Goal: Task Accomplishment & Management: Manage account settings

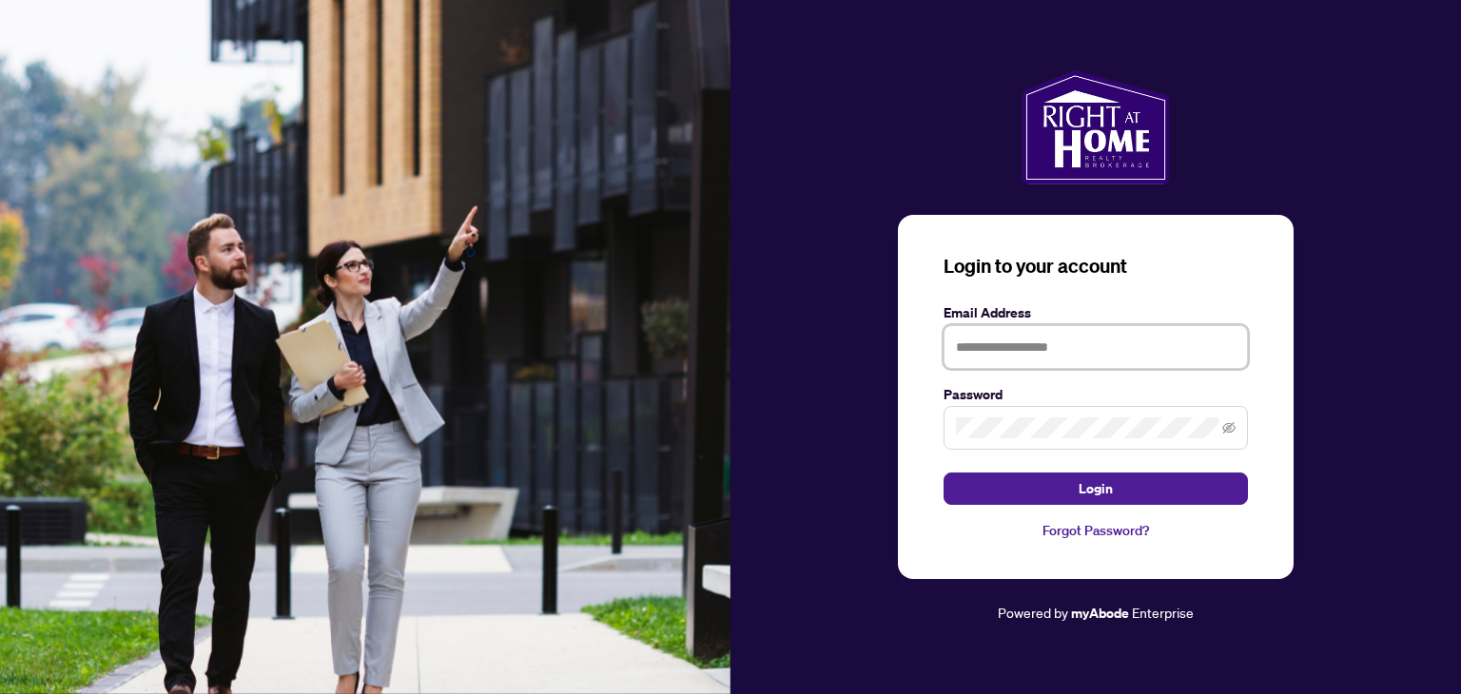
click at [971, 352] on input "text" at bounding box center [1095, 347] width 304 height 44
type input "**********"
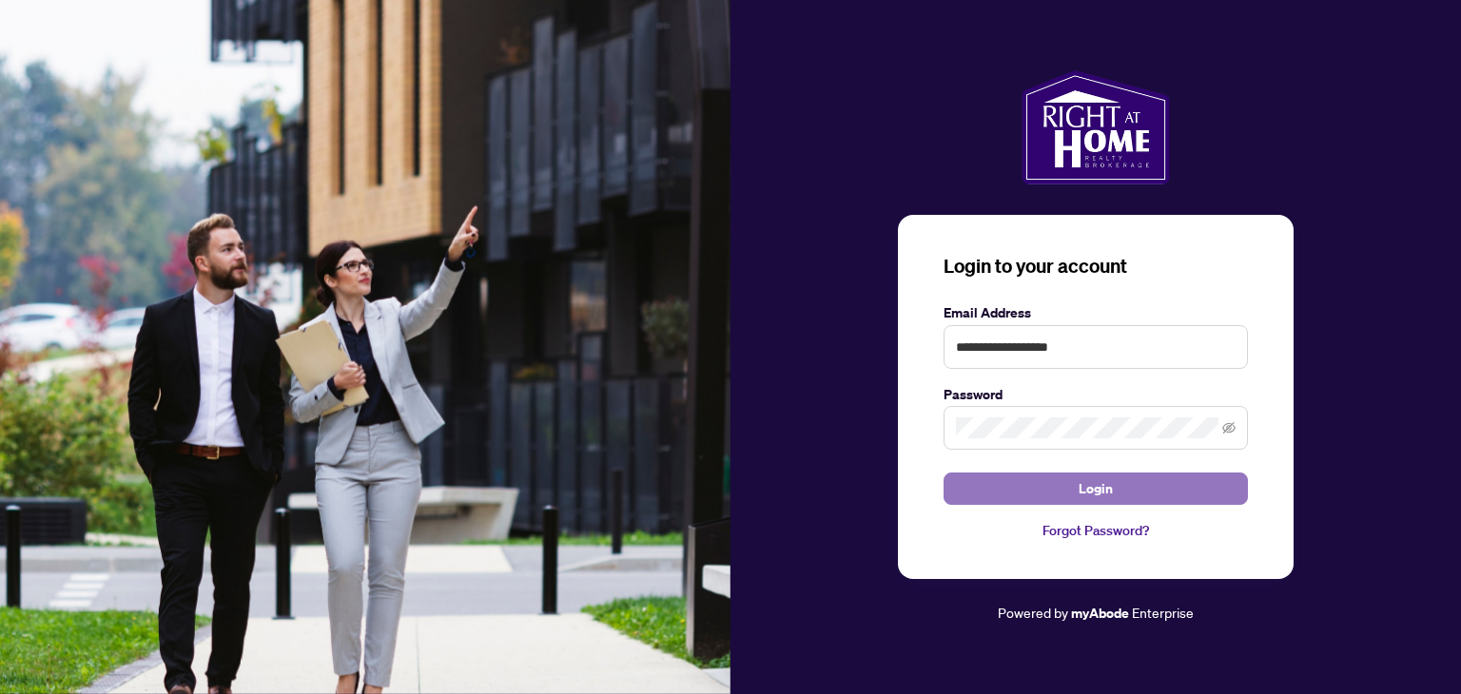
click at [1081, 493] on span "Login" at bounding box center [1096, 489] width 34 height 30
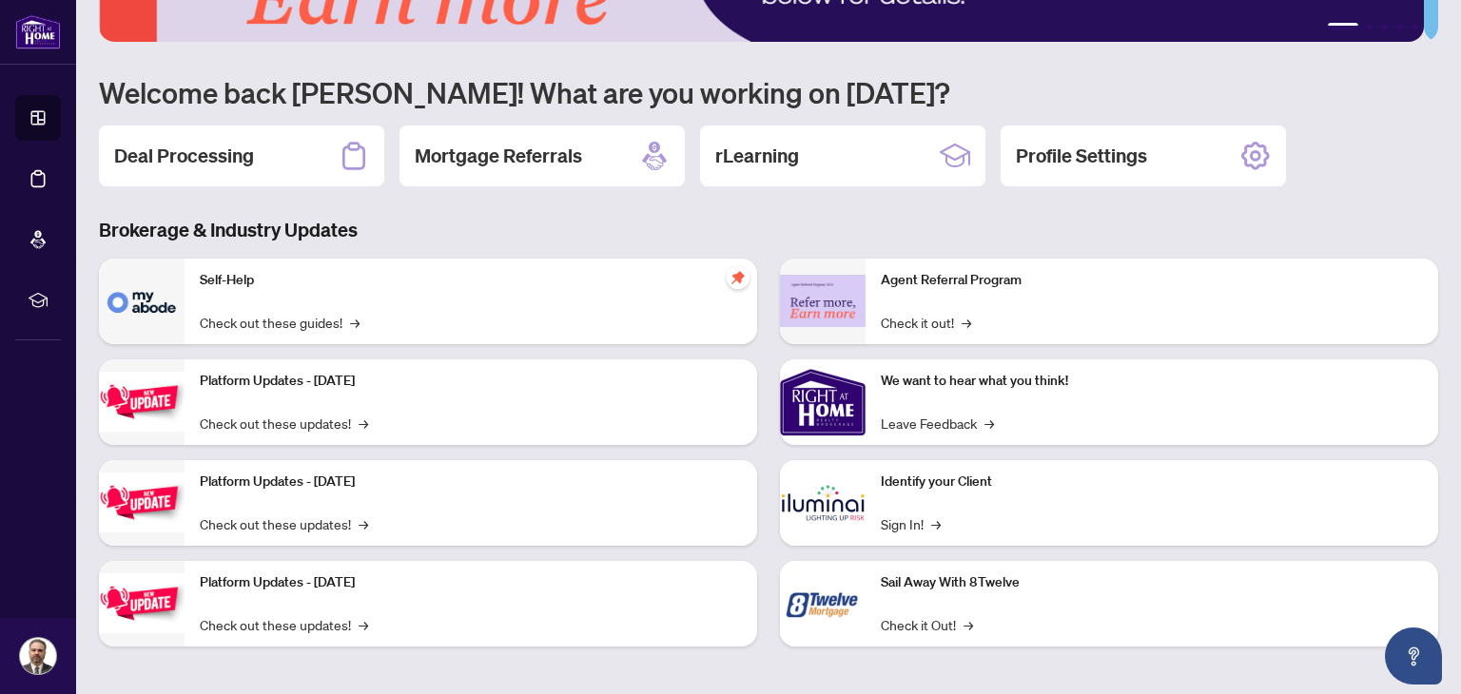
scroll to position [127, 0]
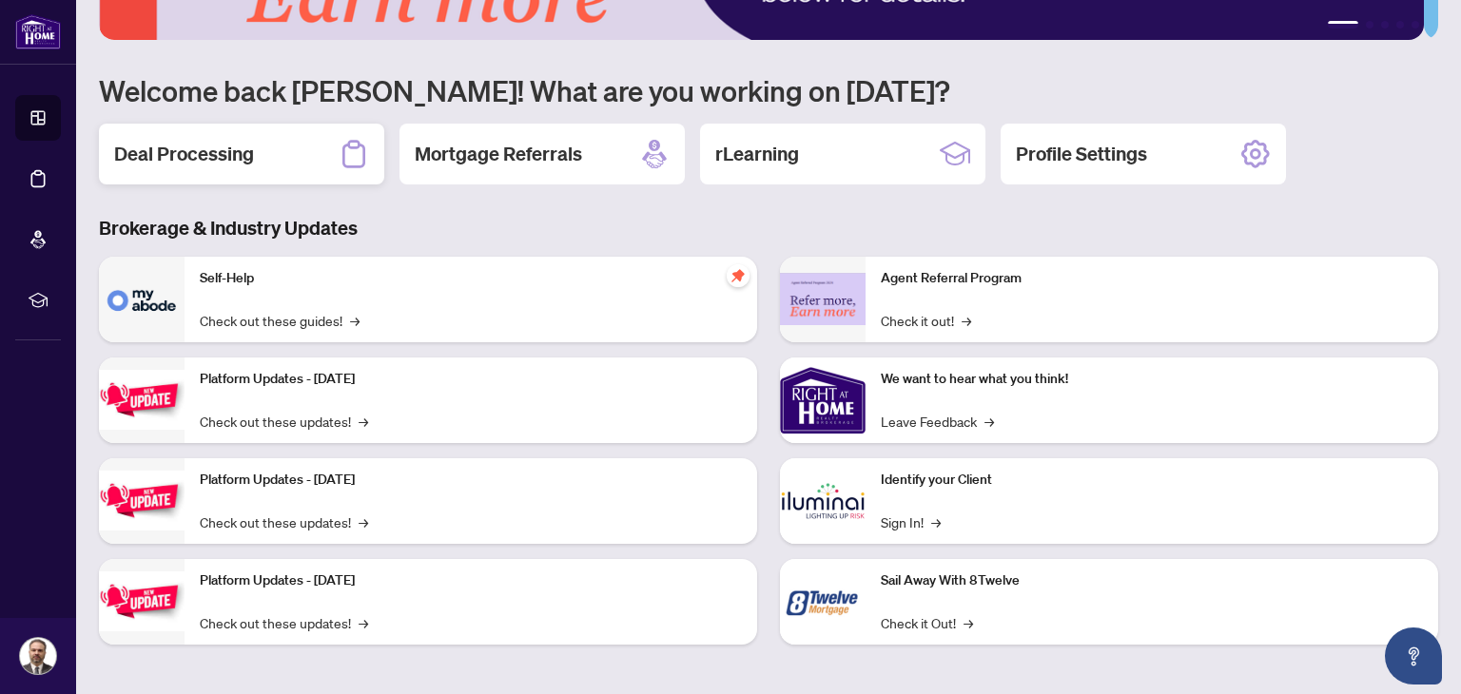
click at [213, 156] on h2 "Deal Processing" at bounding box center [184, 154] width 140 height 27
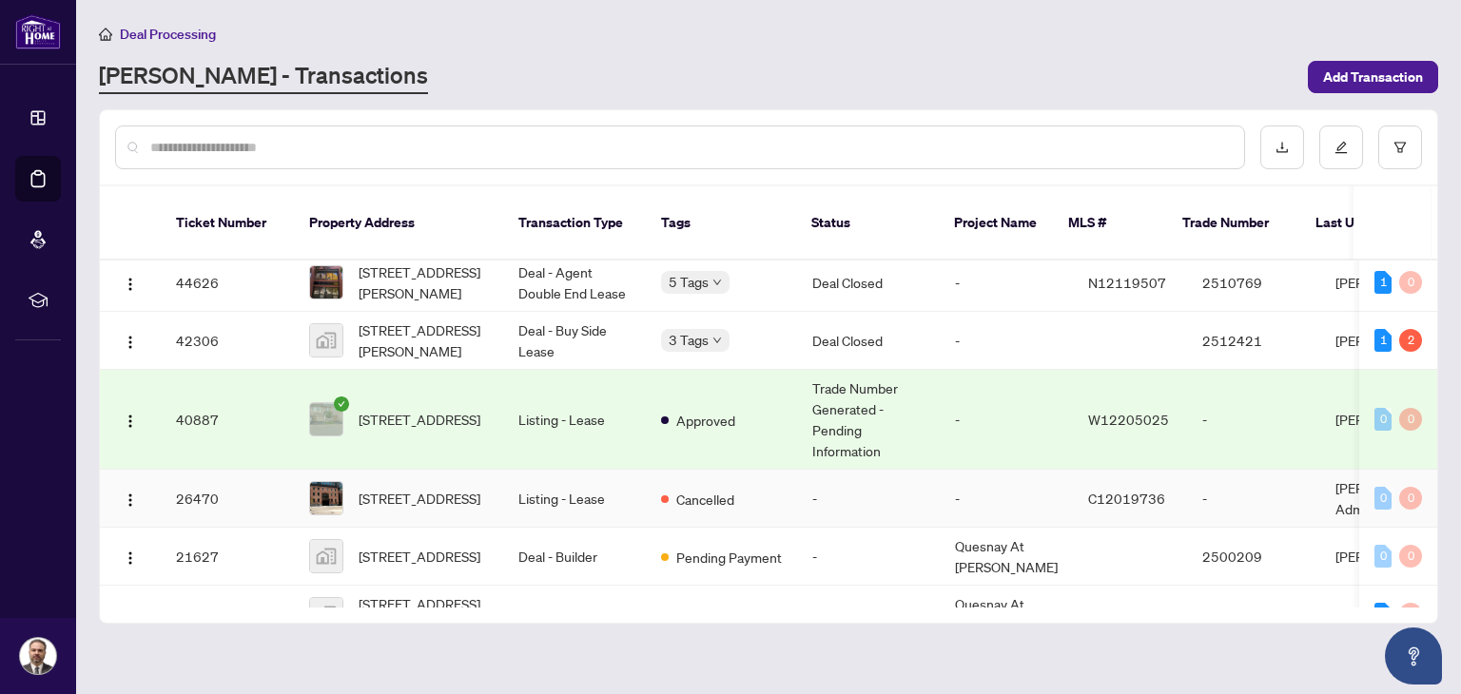
scroll to position [190, 0]
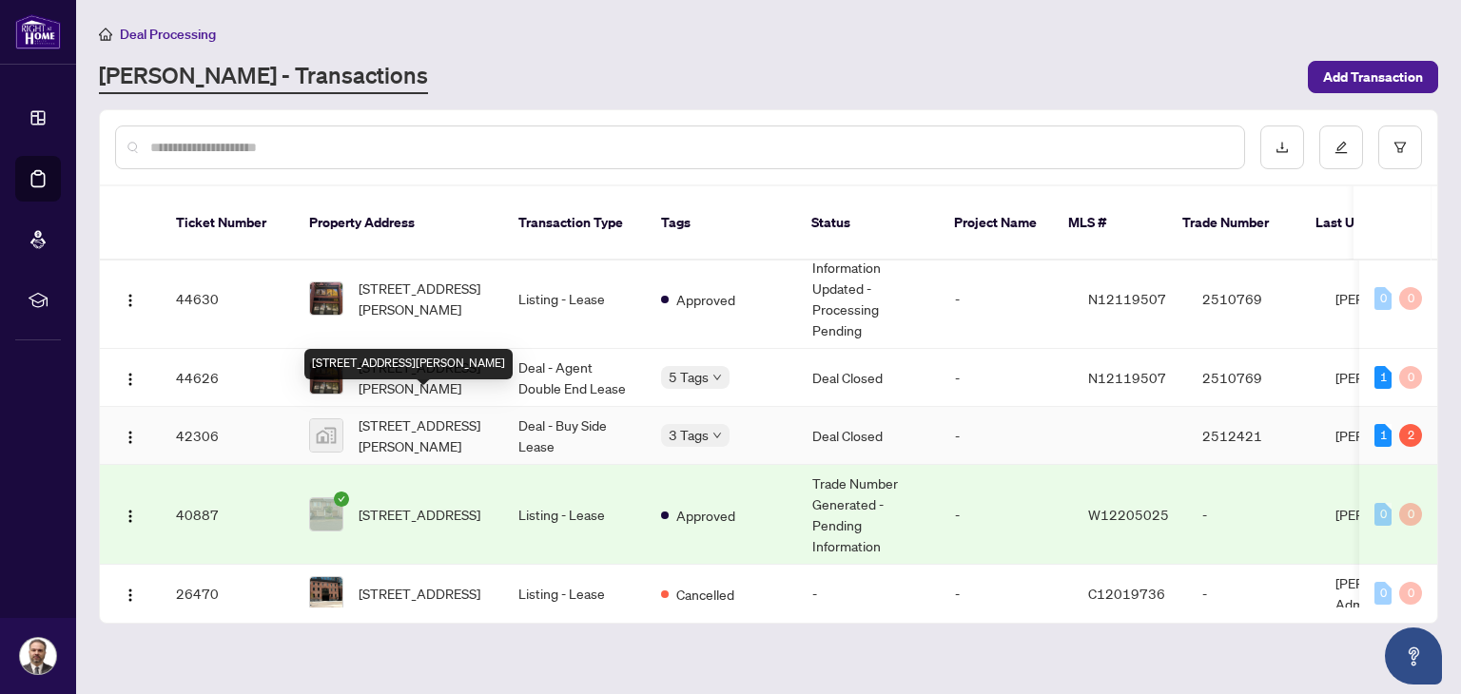
click at [435, 415] on span "[STREET_ADDRESS][PERSON_NAME]" at bounding box center [423, 436] width 129 height 42
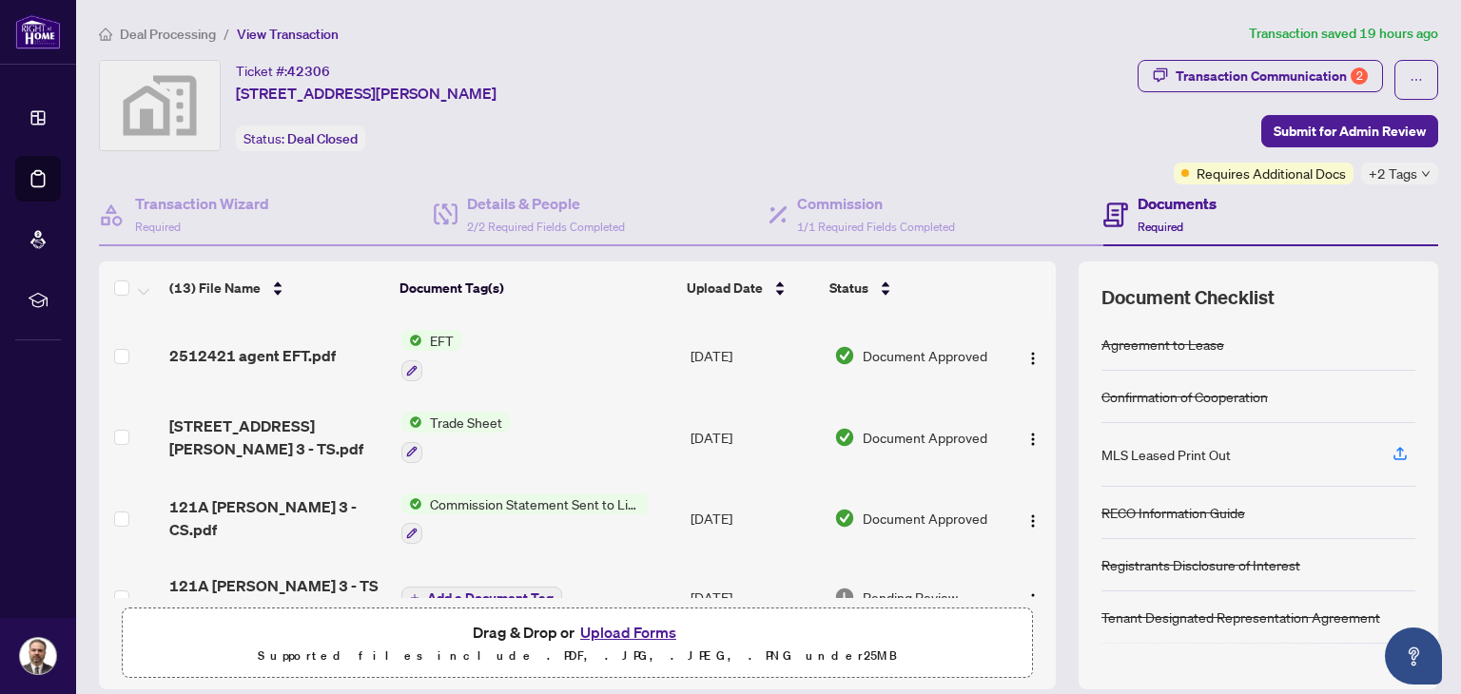
click at [1401, 175] on span "+2 Tags" at bounding box center [1393, 174] width 49 height 22
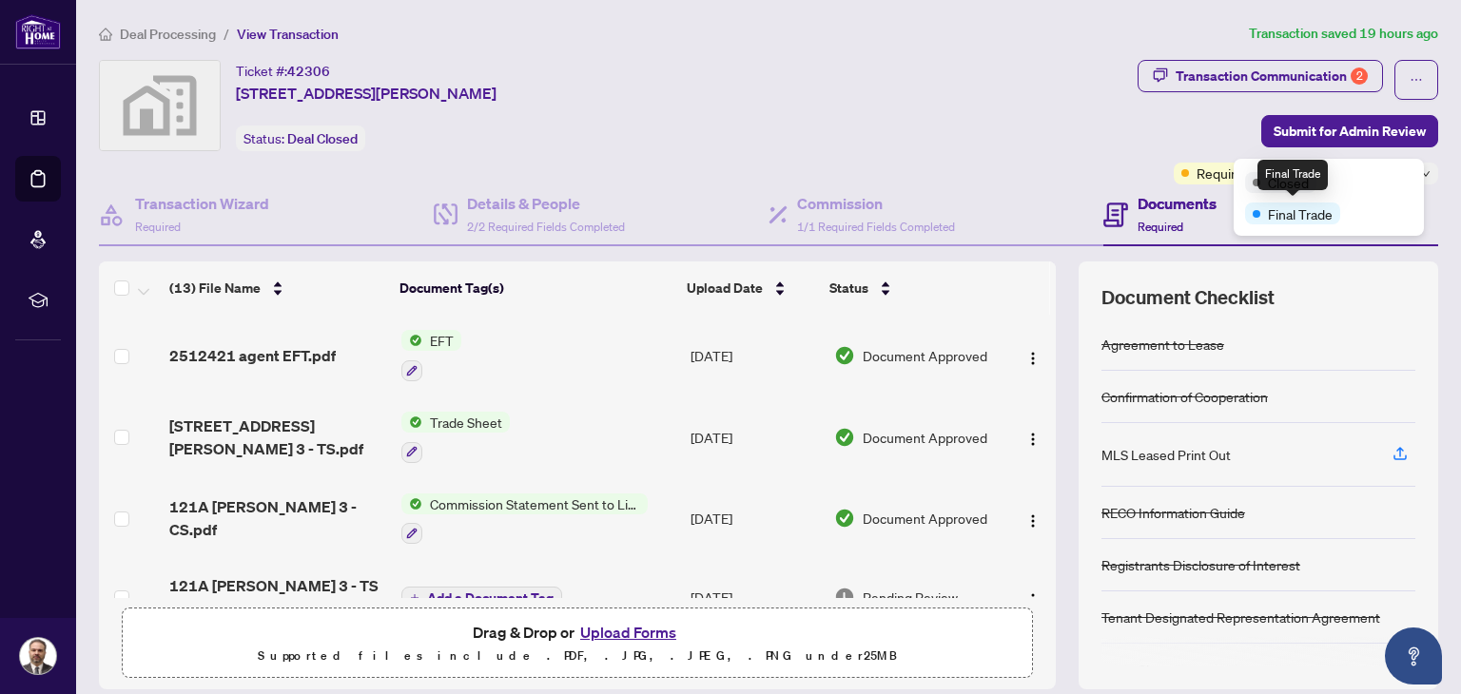
click at [1295, 218] on span "Final Trade" at bounding box center [1300, 214] width 65 height 21
click at [1286, 176] on div "Final Trade" at bounding box center [1292, 175] width 70 height 30
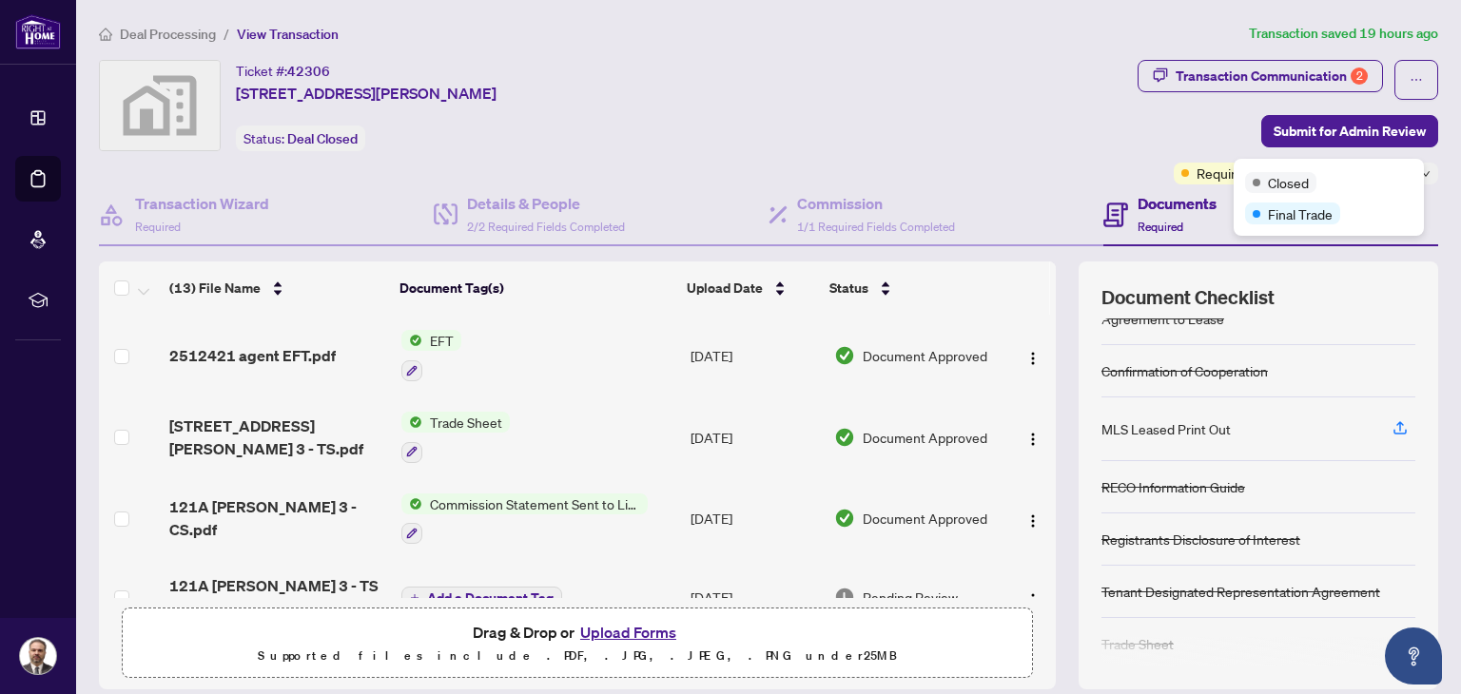
scroll to position [34, 0]
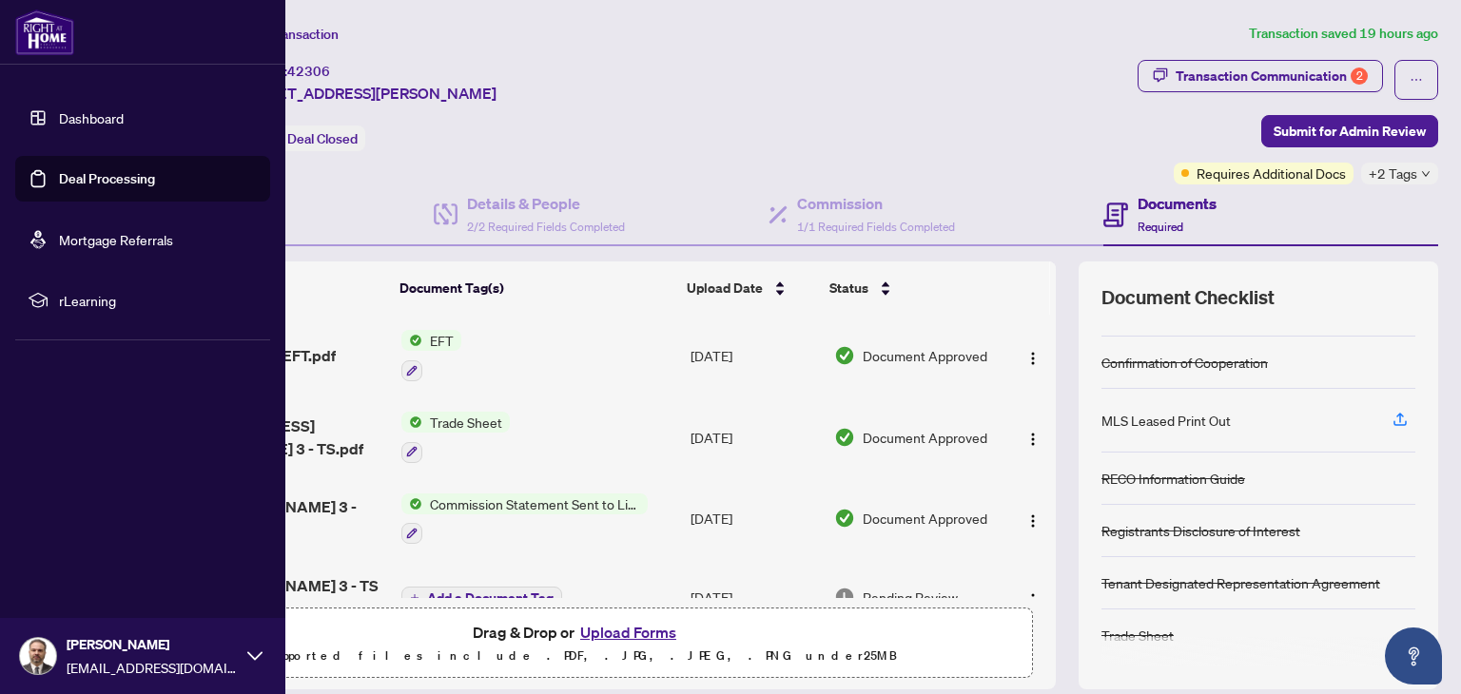
click at [100, 187] on link "Deal Processing" at bounding box center [107, 178] width 96 height 17
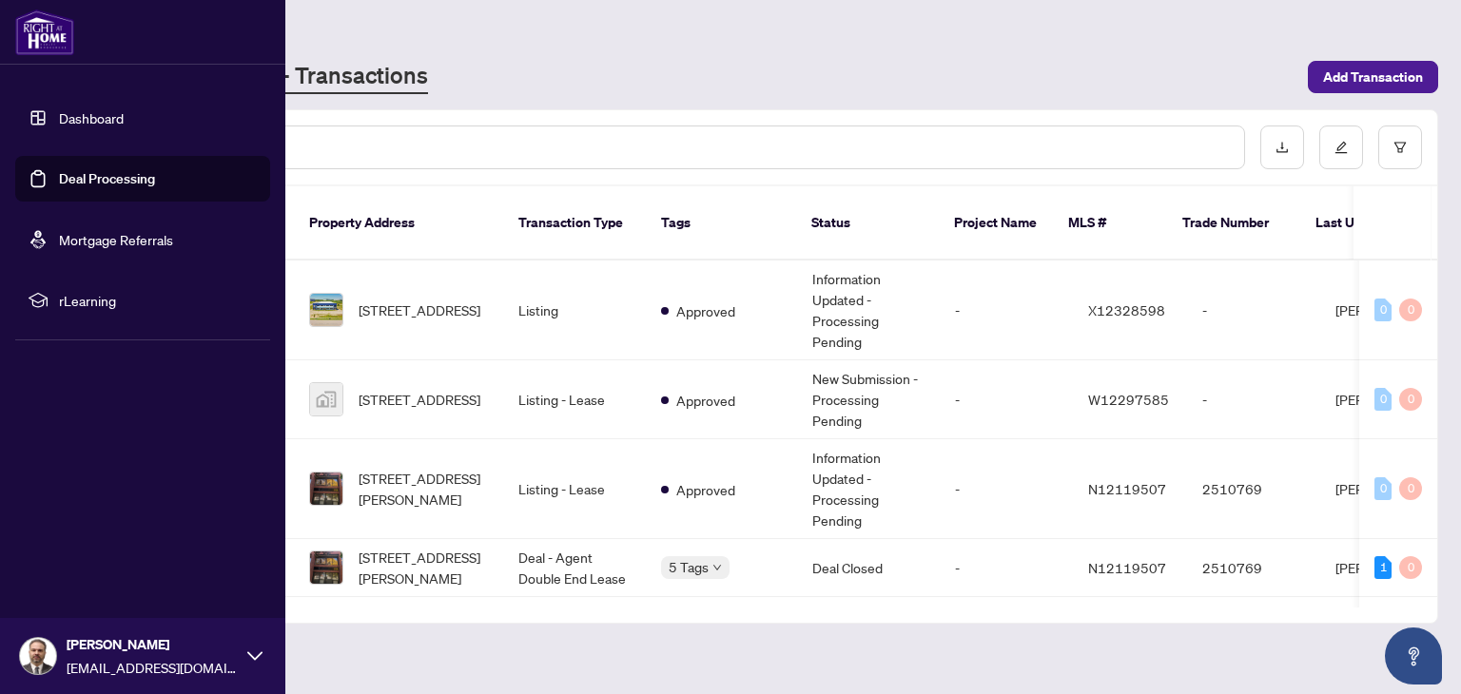
click at [76, 126] on link "Dashboard" at bounding box center [91, 117] width 65 height 17
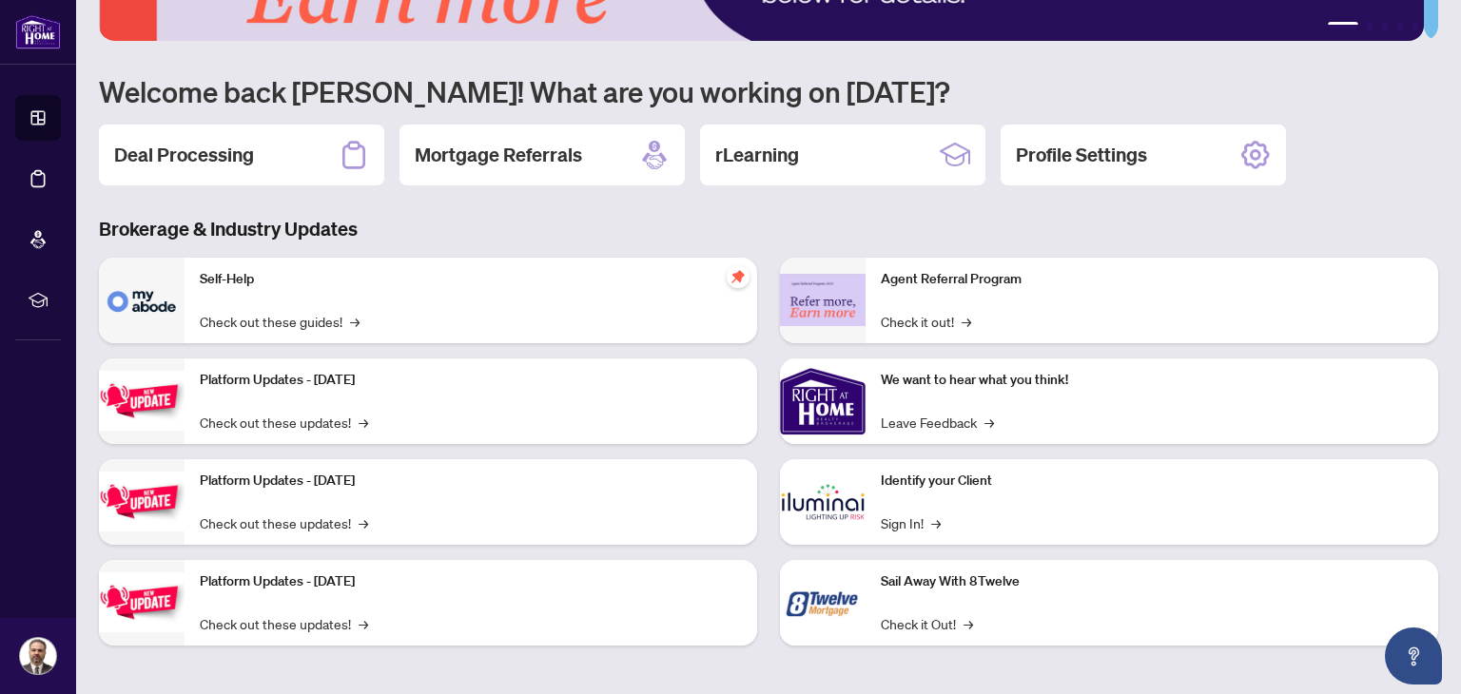
scroll to position [127, 0]
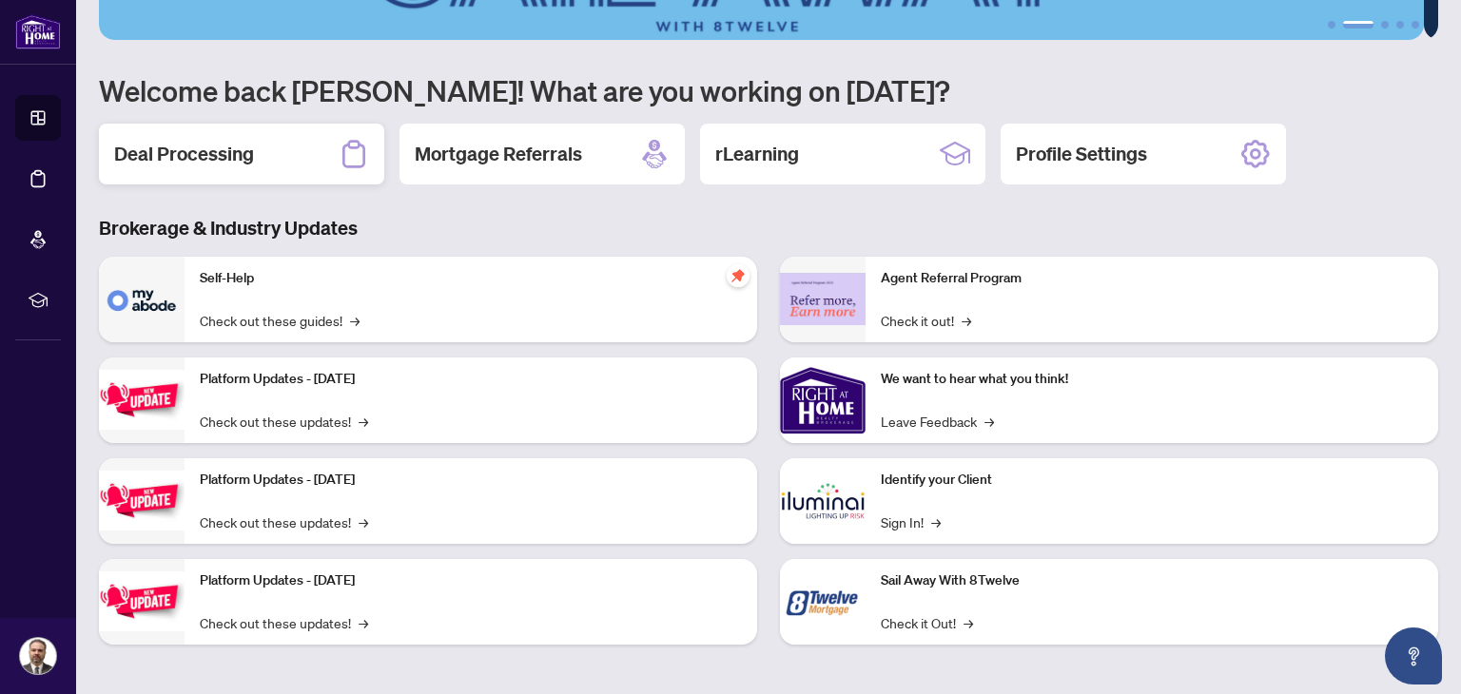
click at [190, 134] on div "Deal Processing" at bounding box center [241, 154] width 285 height 61
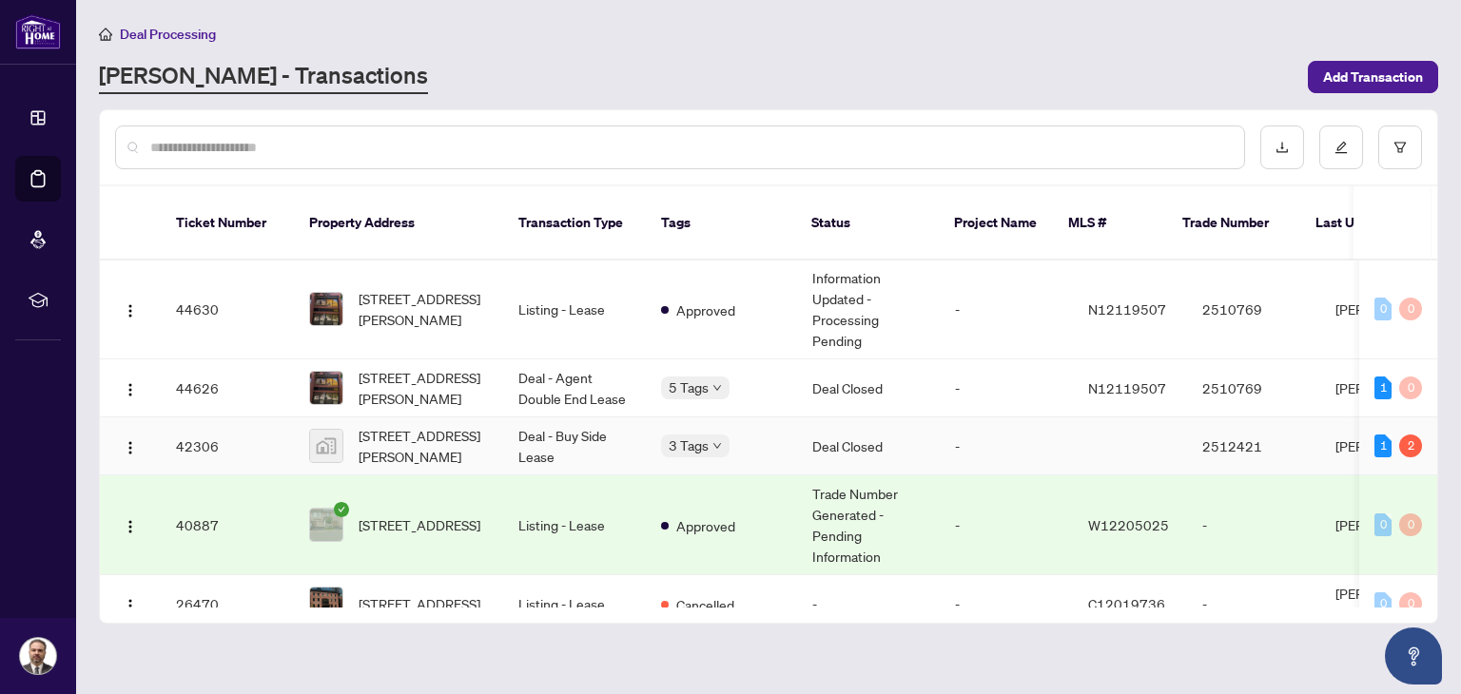
scroll to position [190, 0]
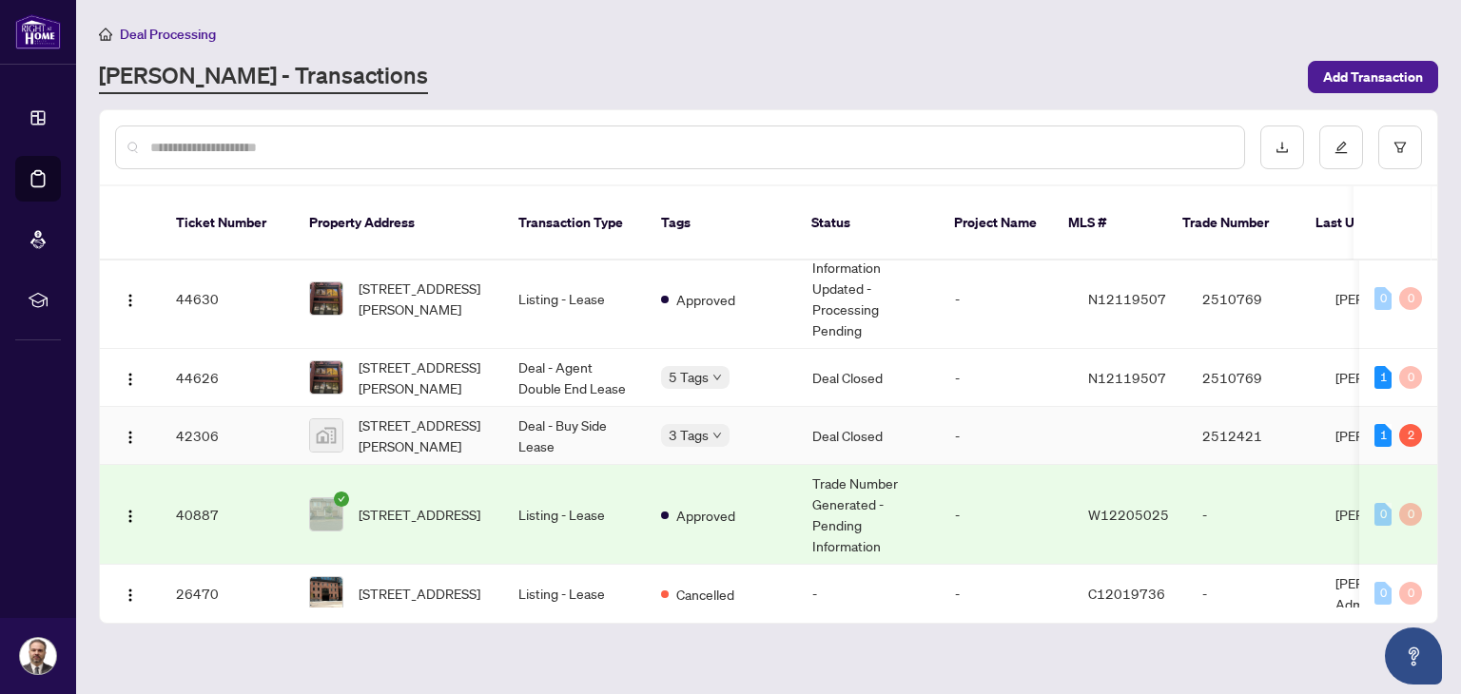
click at [198, 407] on td "42306" at bounding box center [227, 436] width 133 height 58
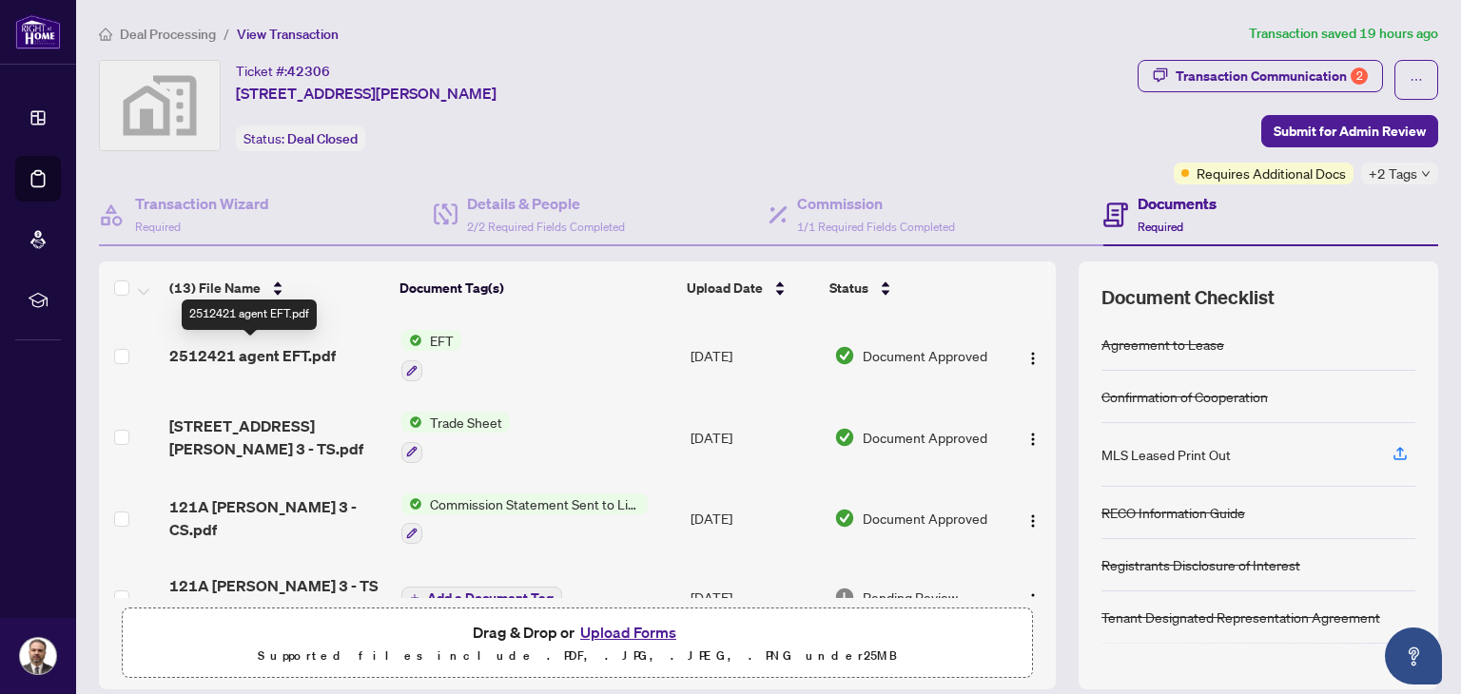
click at [291, 351] on span "2512421 agent EFT.pdf" at bounding box center [252, 355] width 166 height 23
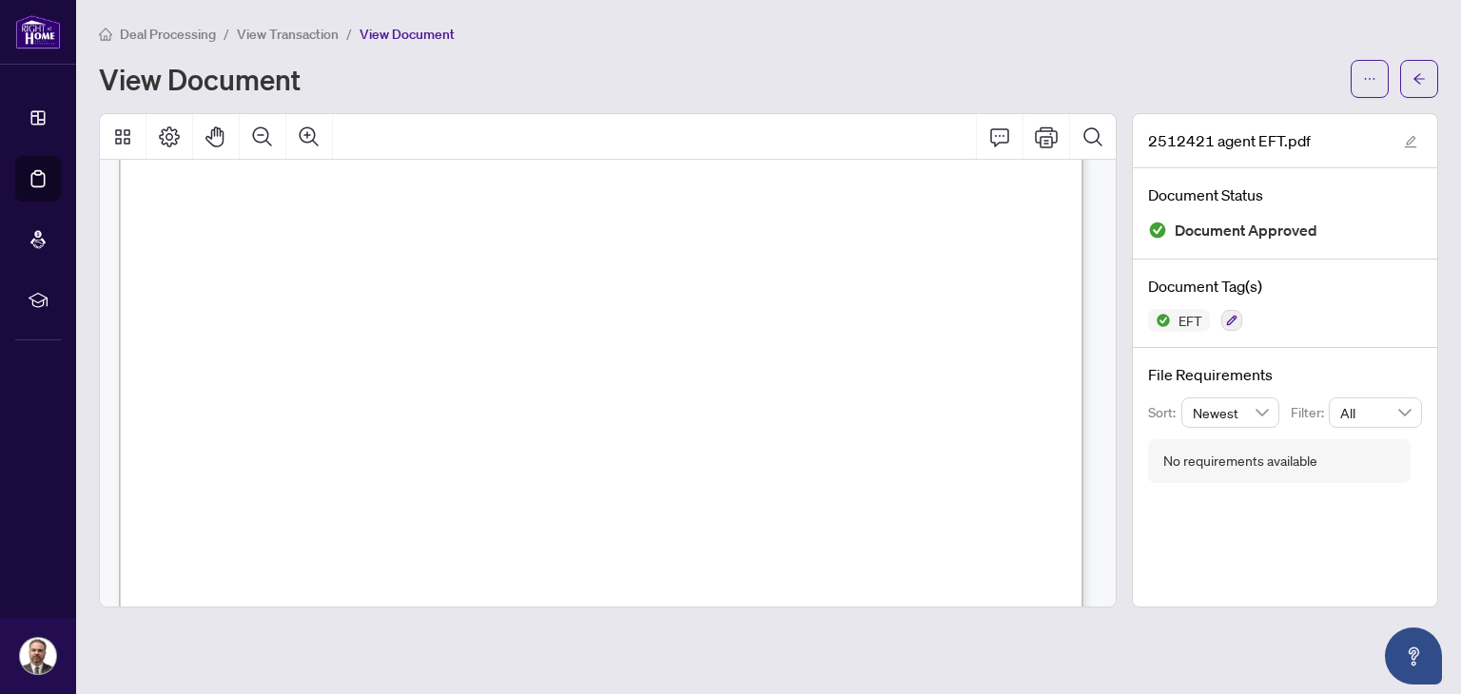
scroll to position [267, 0]
